Goal: Transaction & Acquisition: Purchase product/service

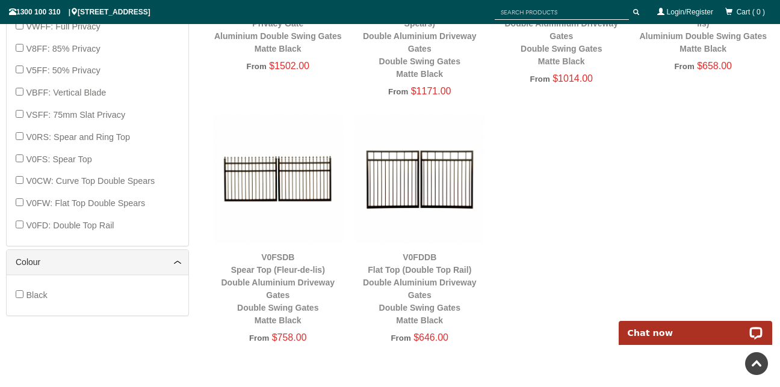
scroll to position [624, 0]
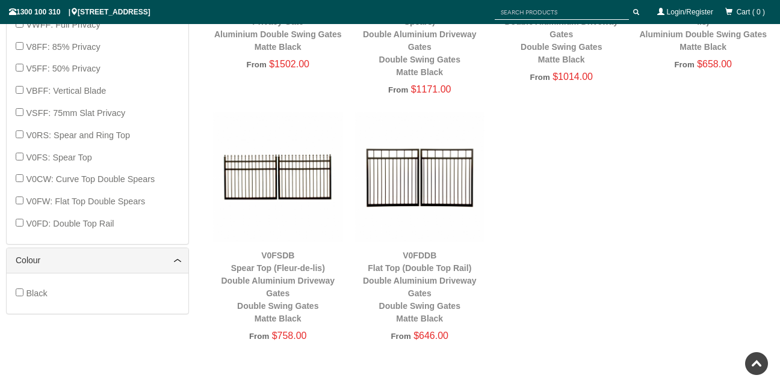
click at [306, 183] on img at bounding box center [278, 177] width 130 height 130
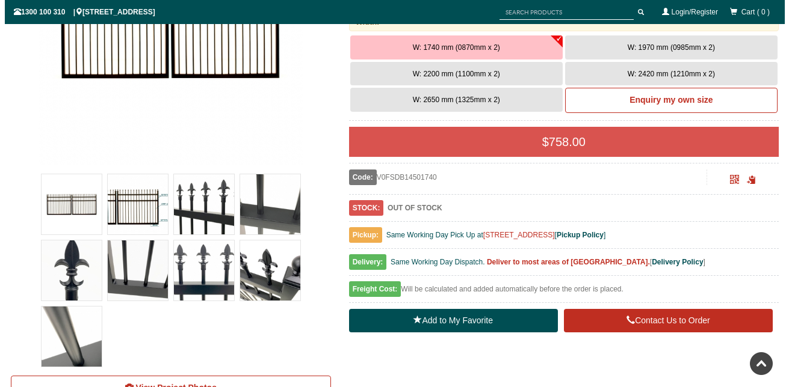
scroll to position [297, 0]
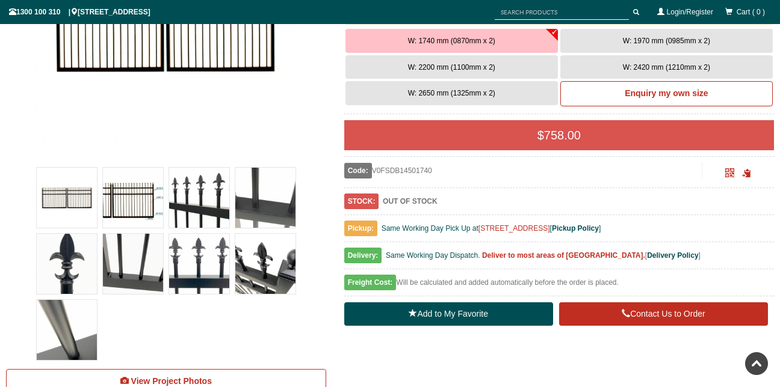
click at [67, 272] on img at bounding box center [67, 264] width 60 height 60
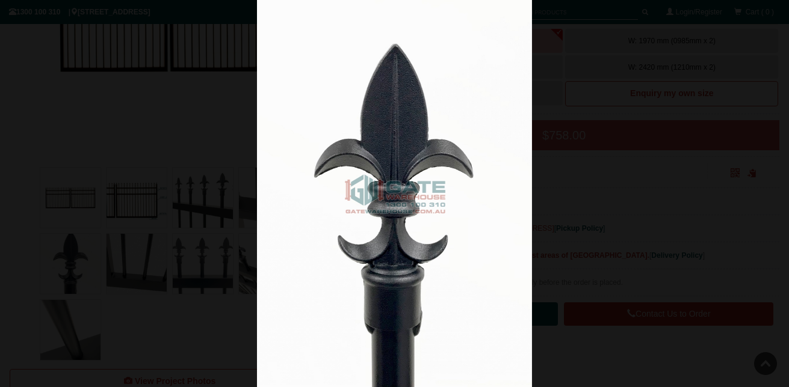
scroll to position [0, 0]
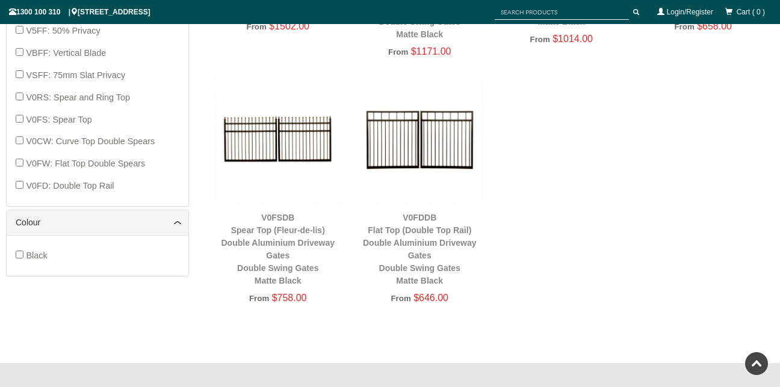
scroll to position [662, 0]
click at [269, 134] on img at bounding box center [278, 139] width 130 height 130
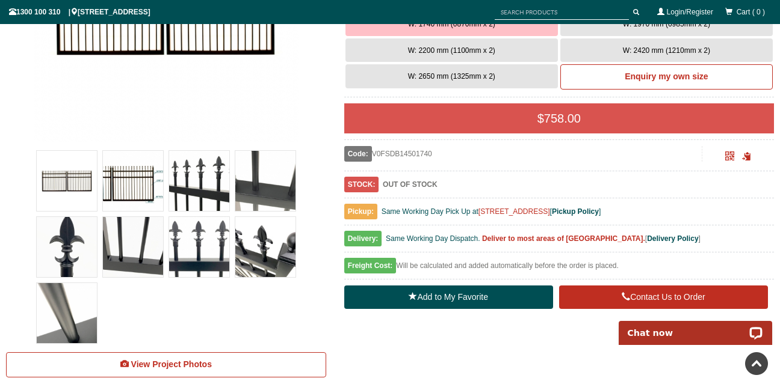
scroll to position [314, 0]
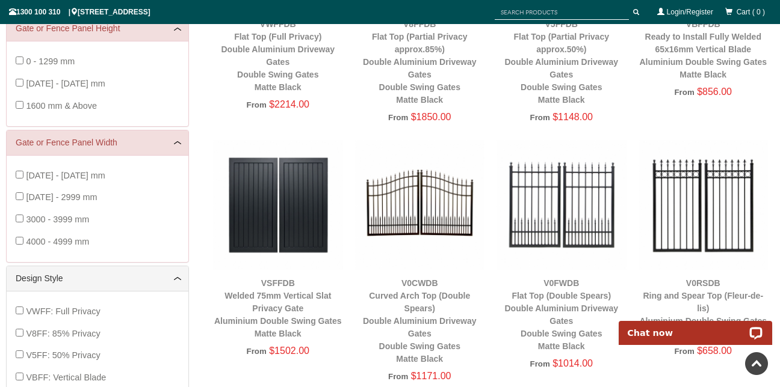
scroll to position [337, 0]
click at [430, 223] on img at bounding box center [420, 205] width 130 height 130
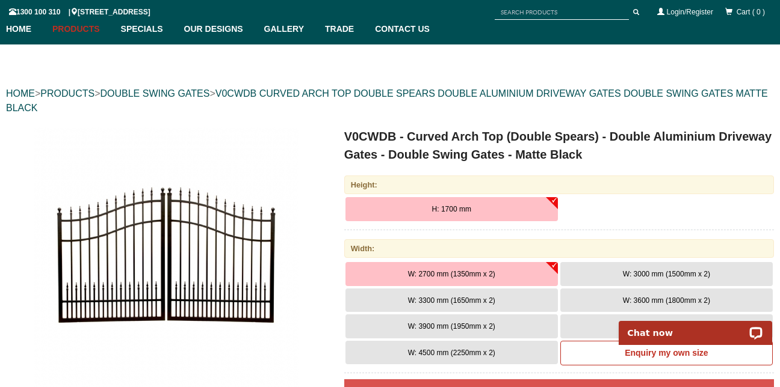
scroll to position [78, 0]
